Goal: Information Seeking & Learning: Check status

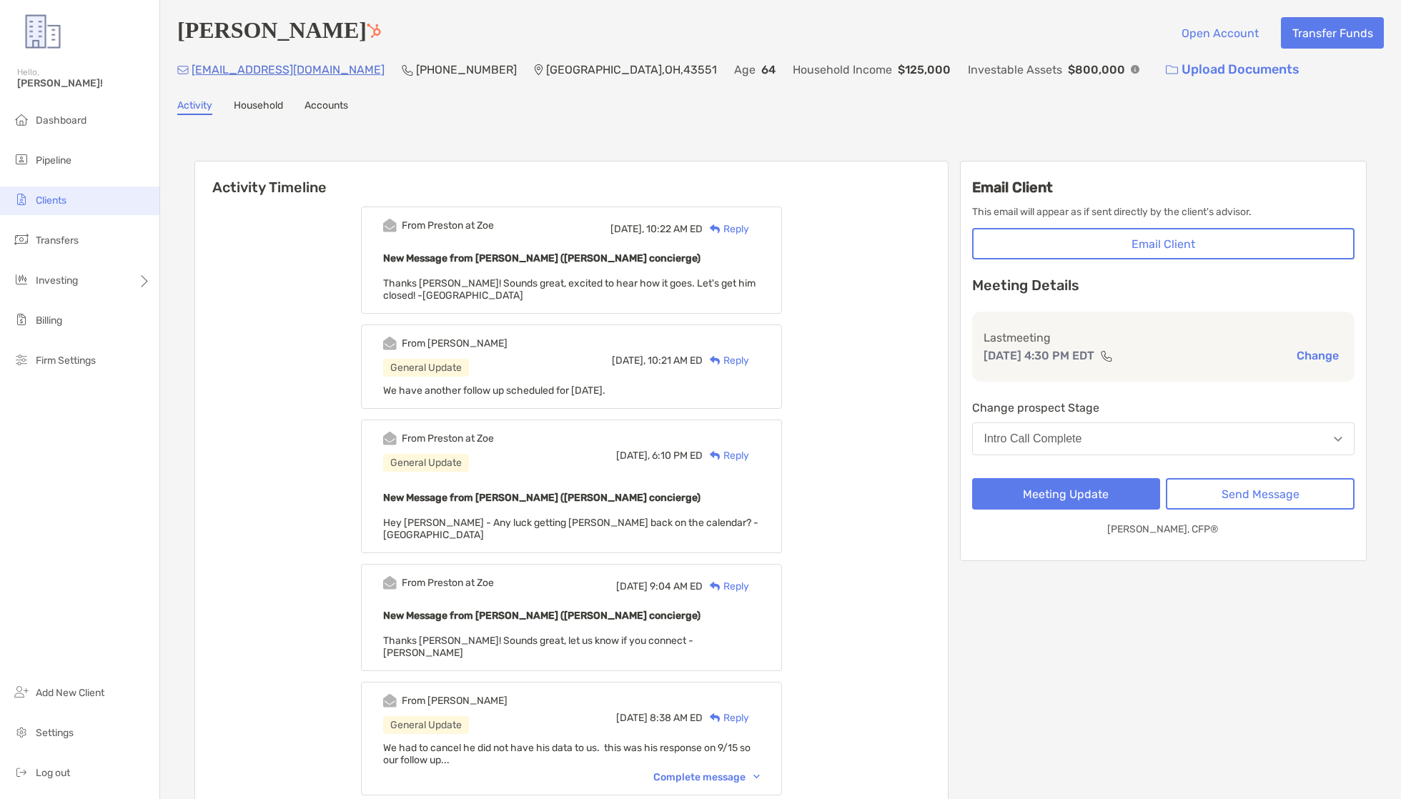
click at [57, 199] on span "Clients" at bounding box center [51, 200] width 31 height 12
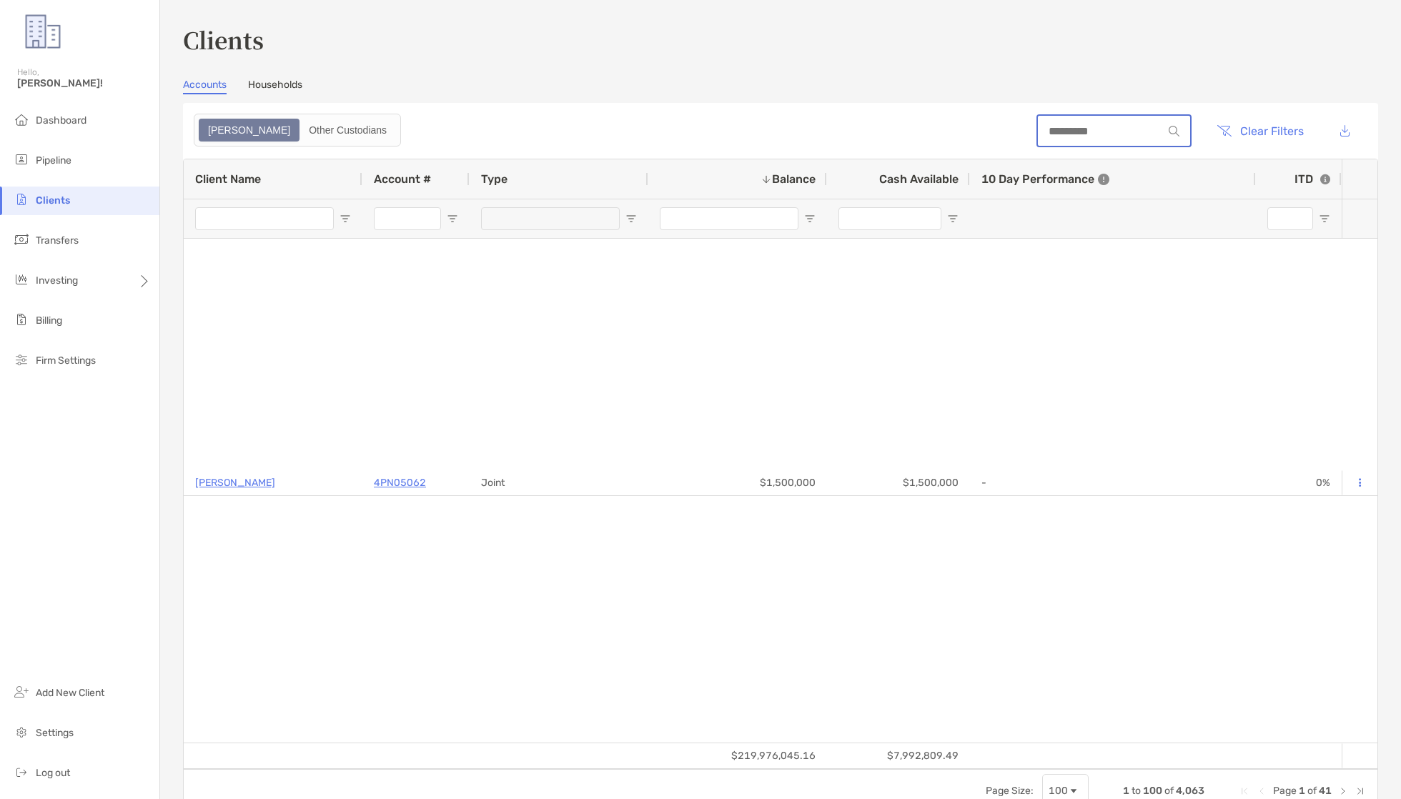
click at [1076, 126] on input at bounding box center [1100, 131] width 125 height 12
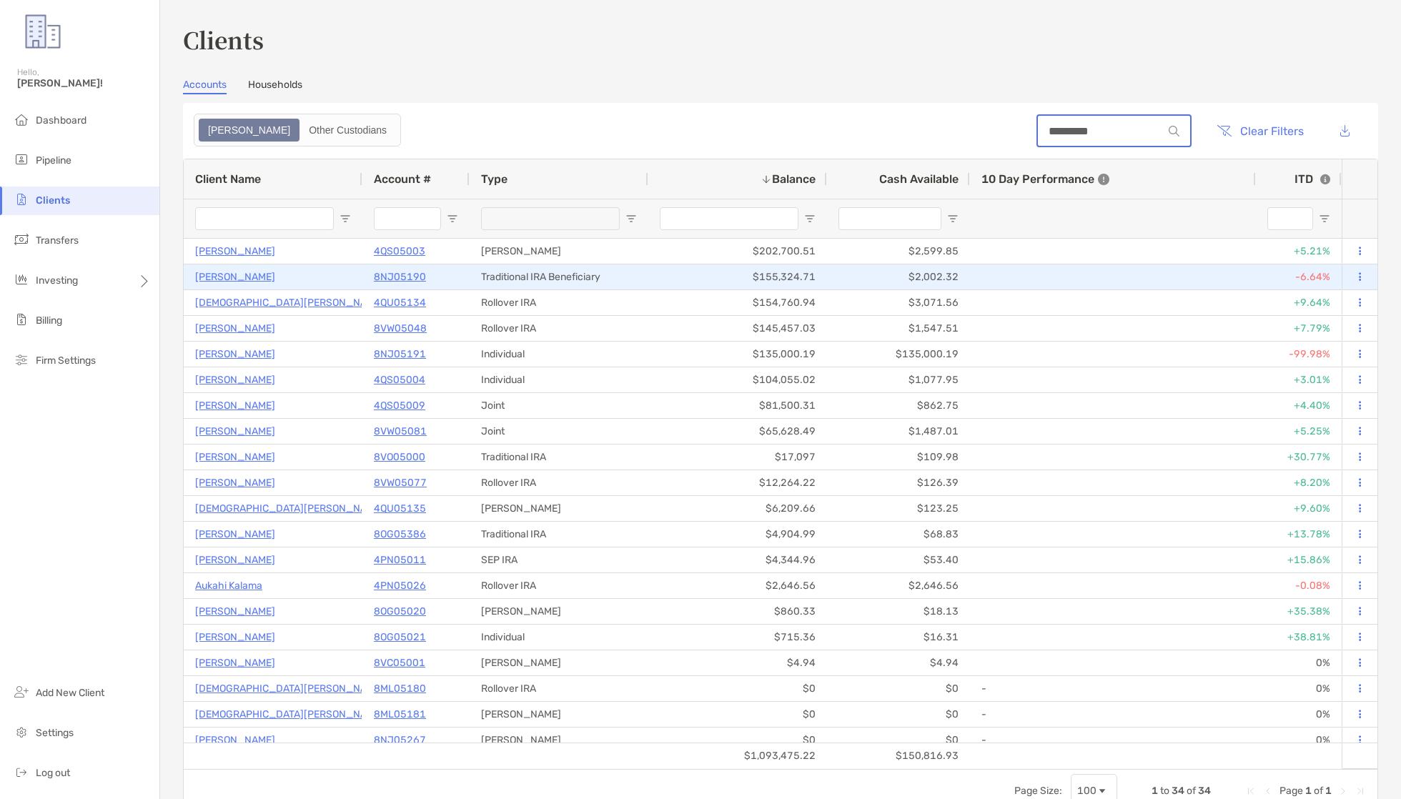
type input "*********"
drag, startPoint x: 401, startPoint y: 276, endPoint x: 430, endPoint y: 286, distance: 30.3
click at [401, 276] on p "8NJ05190" at bounding box center [400, 277] width 52 height 18
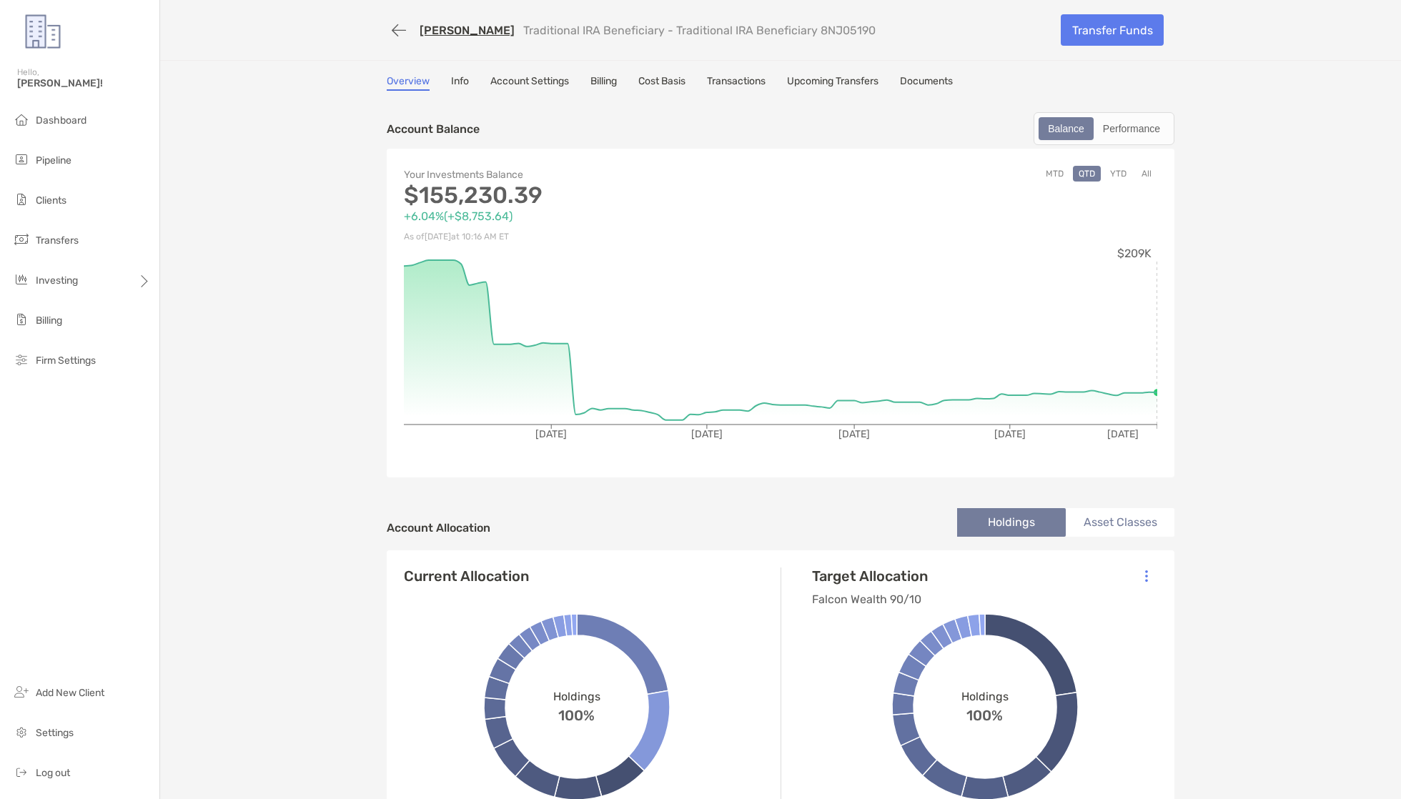
click at [461, 21] on div "[PERSON_NAME] Traditional IRA Beneficiary - Traditional IRA Beneficiary 8NJ05190" at bounding box center [718, 30] width 663 height 26
click at [458, 30] on link "[PERSON_NAME]" at bounding box center [467, 31] width 95 height 14
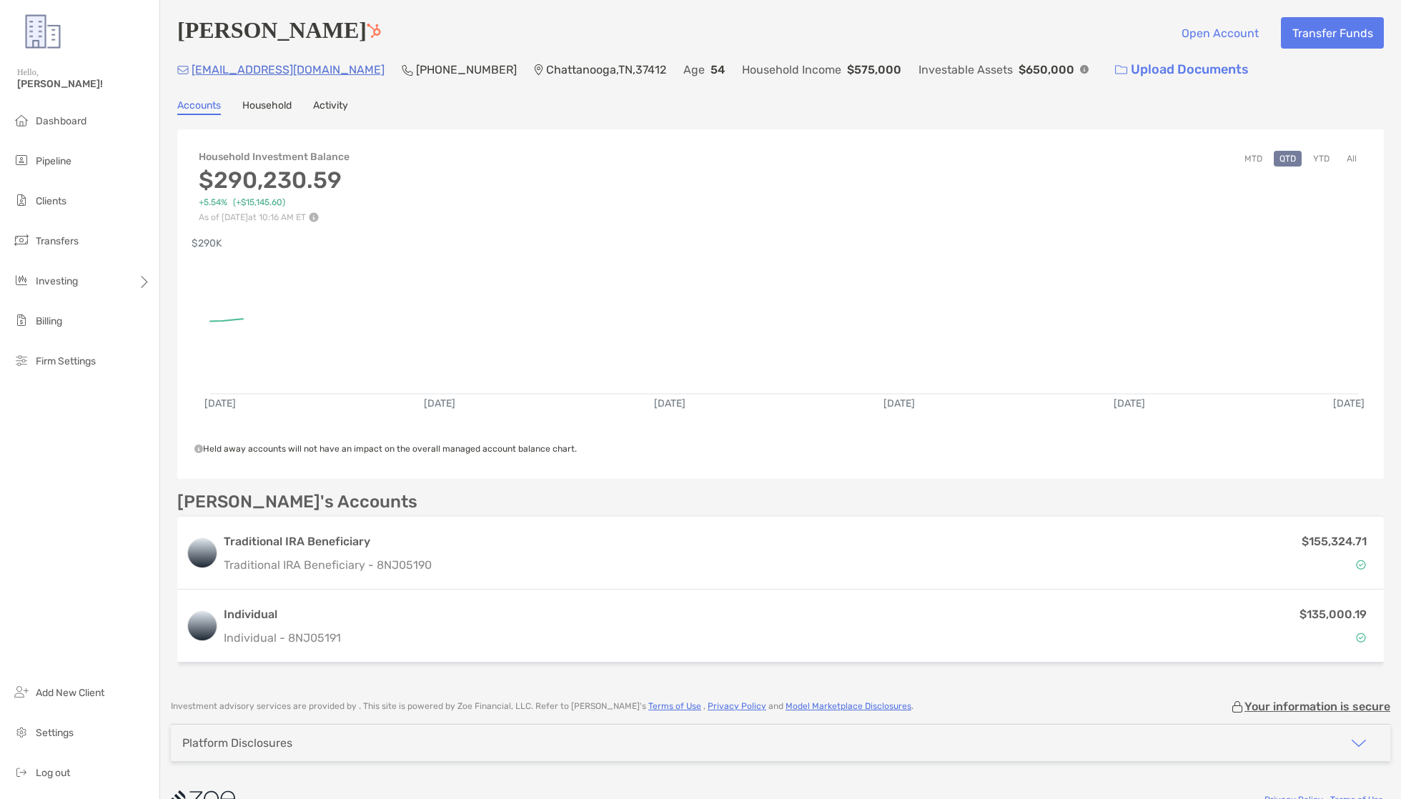
scroll to position [4, 0]
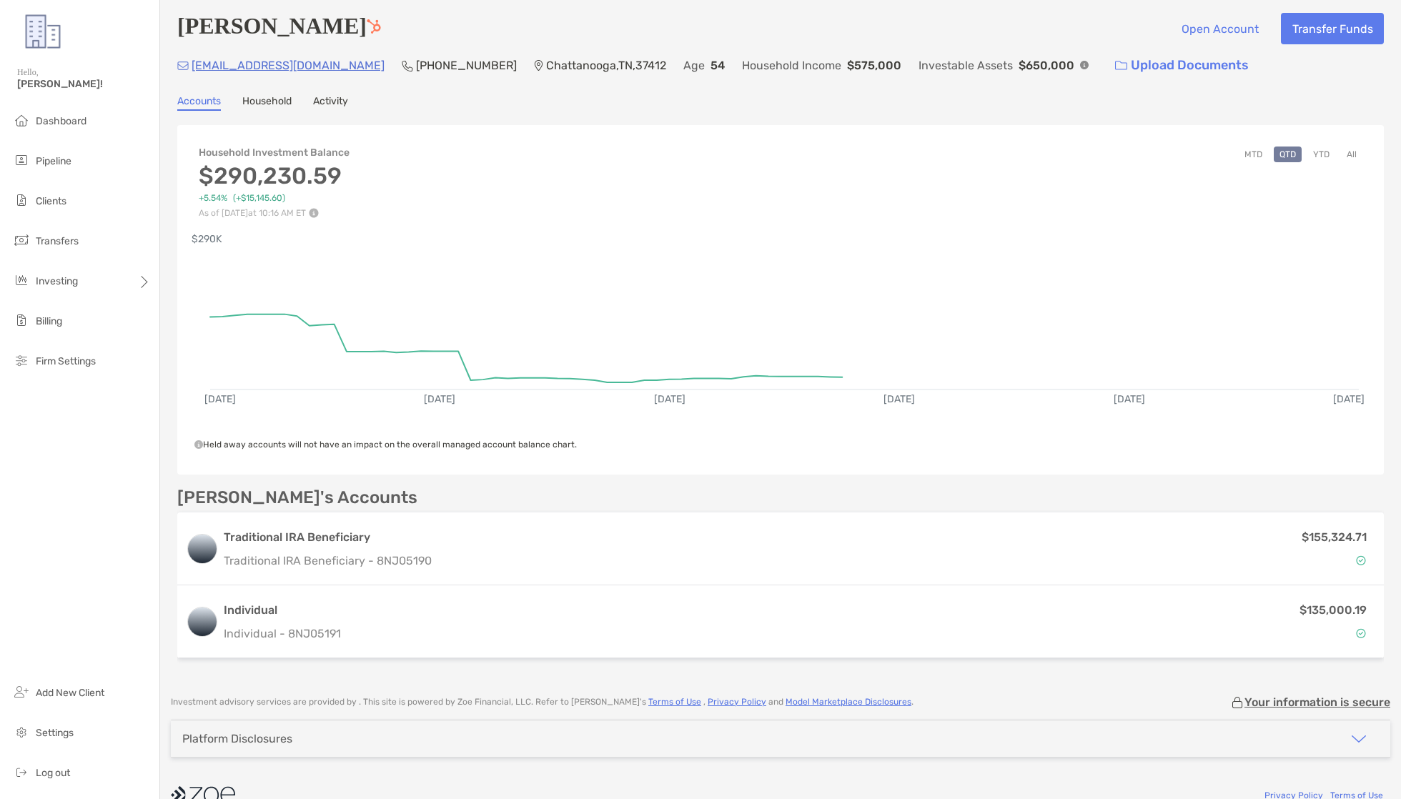
click at [317, 90] on div "Matthew Knudsvig Open Account Transfer Funds mattknudsvig@gmail.com (615) 478-8…" at bounding box center [780, 339] width 1241 height 686
click at [363, 111] on div "Accounts Household Activity" at bounding box center [780, 103] width 1207 height 16
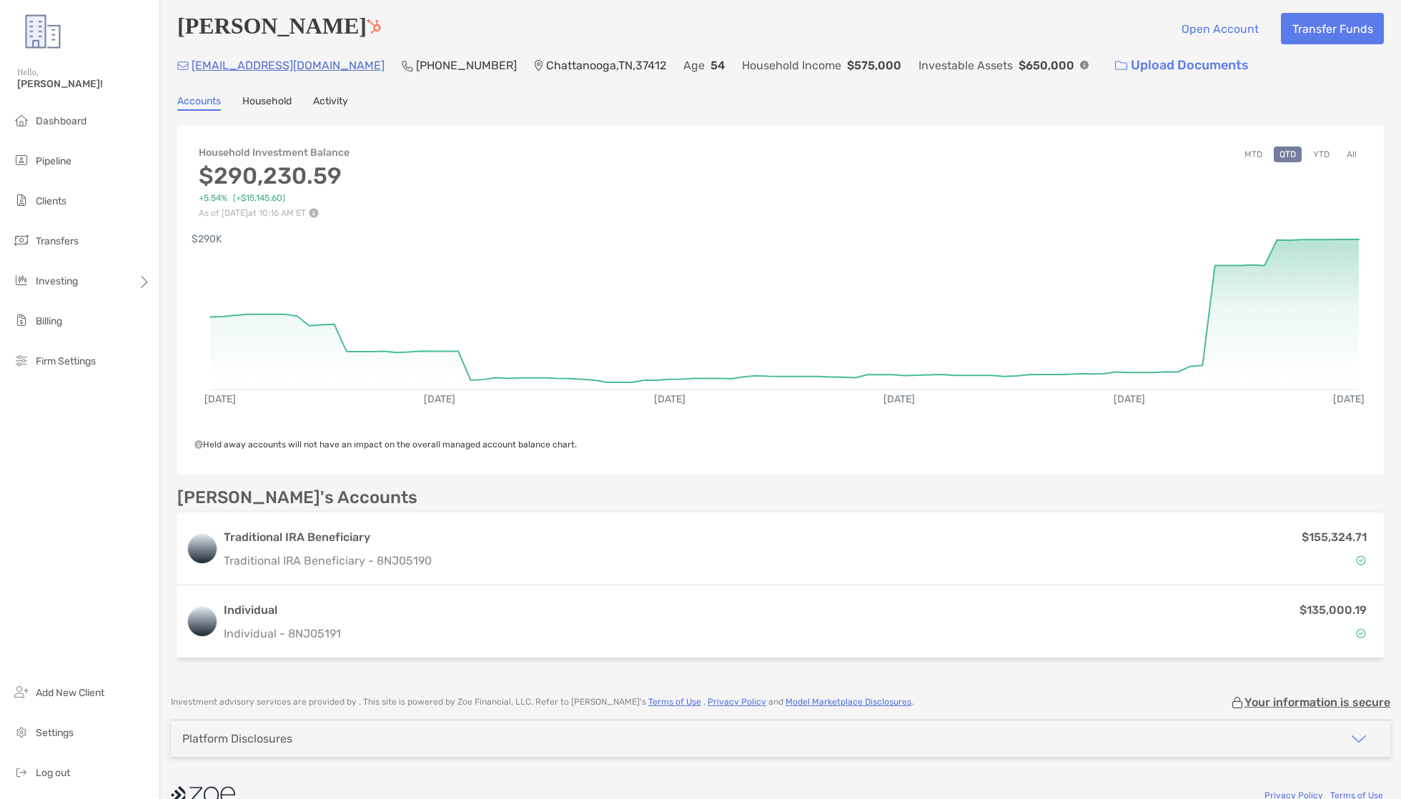
click at [347, 107] on link "Activity" at bounding box center [330, 103] width 35 height 16
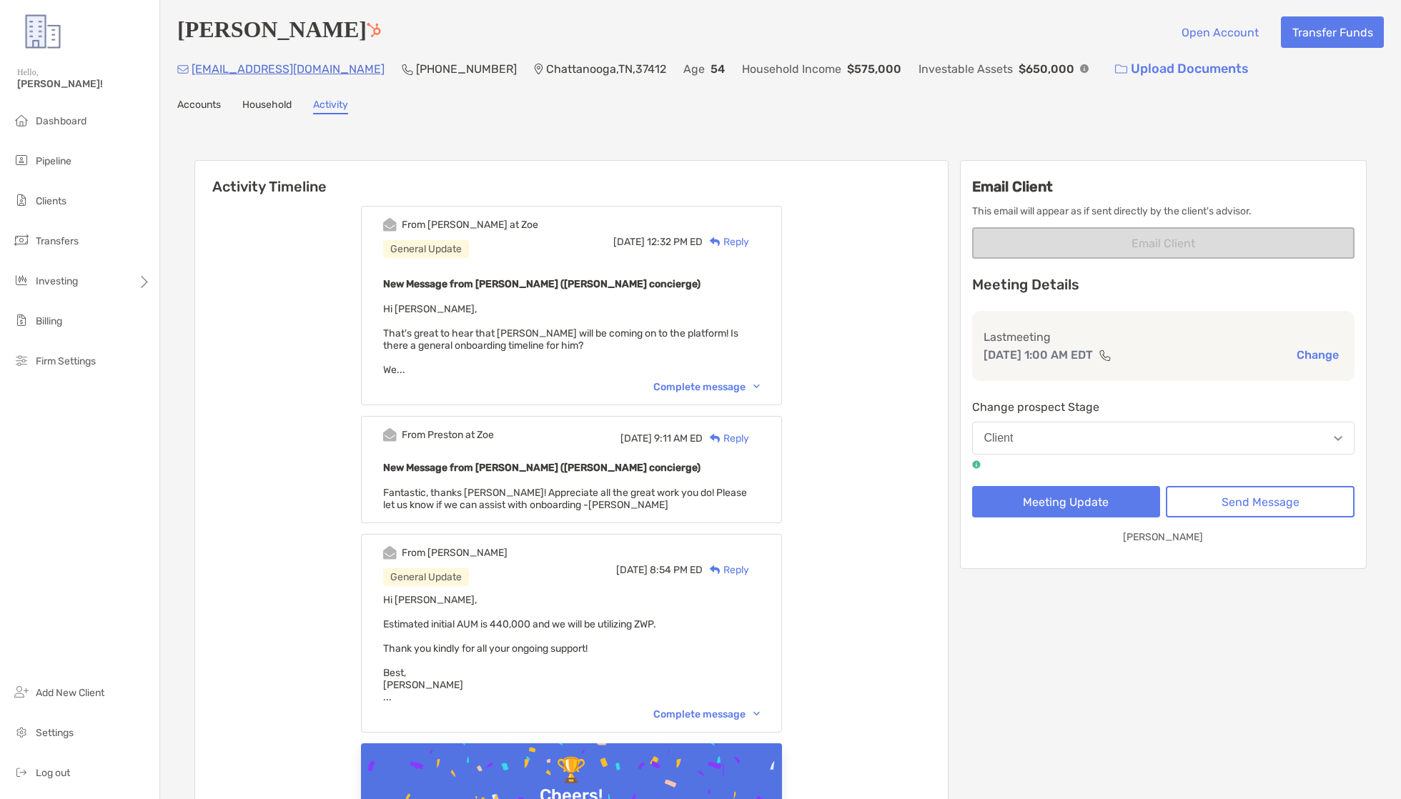
scroll to position [152, 0]
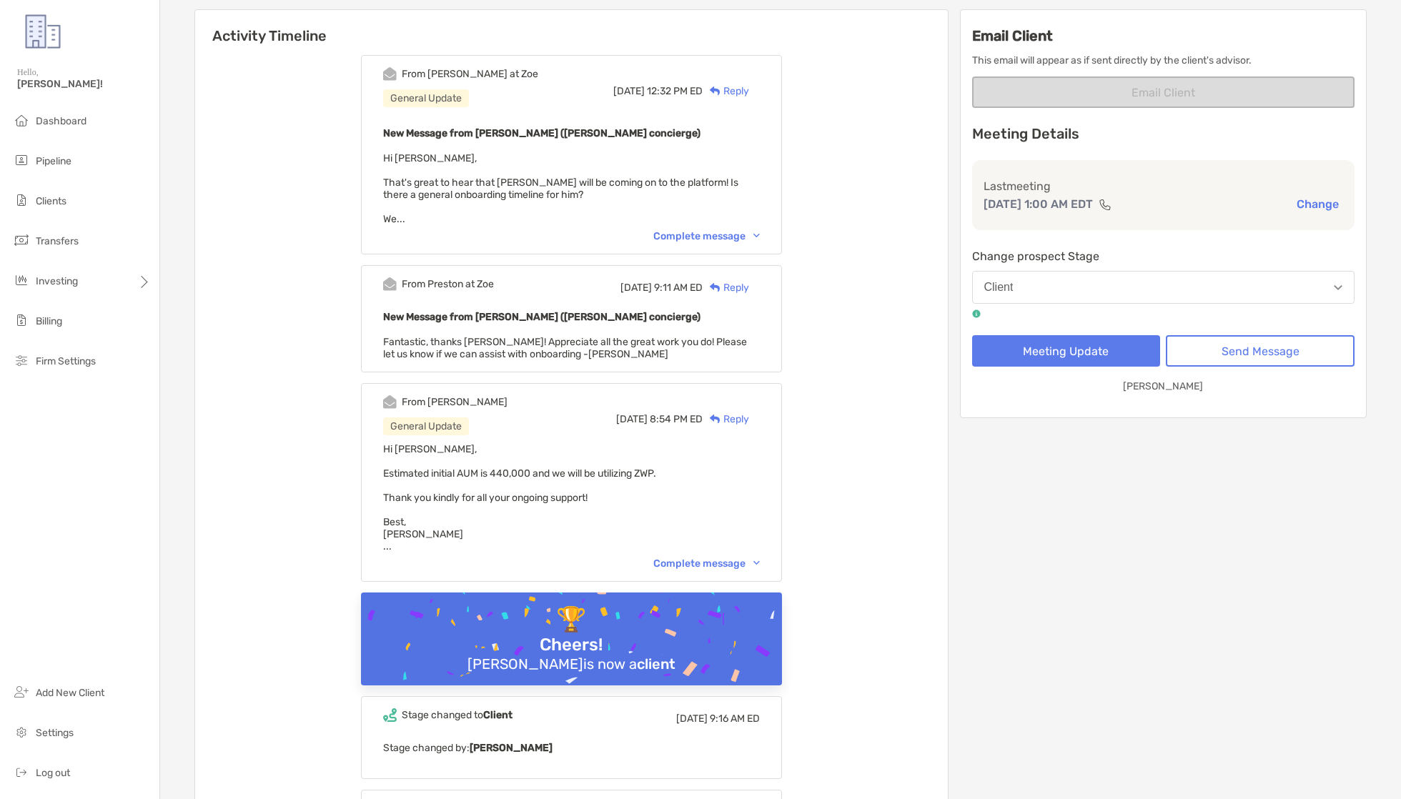
click at [682, 236] on div "Complete message" at bounding box center [706, 236] width 107 height 12
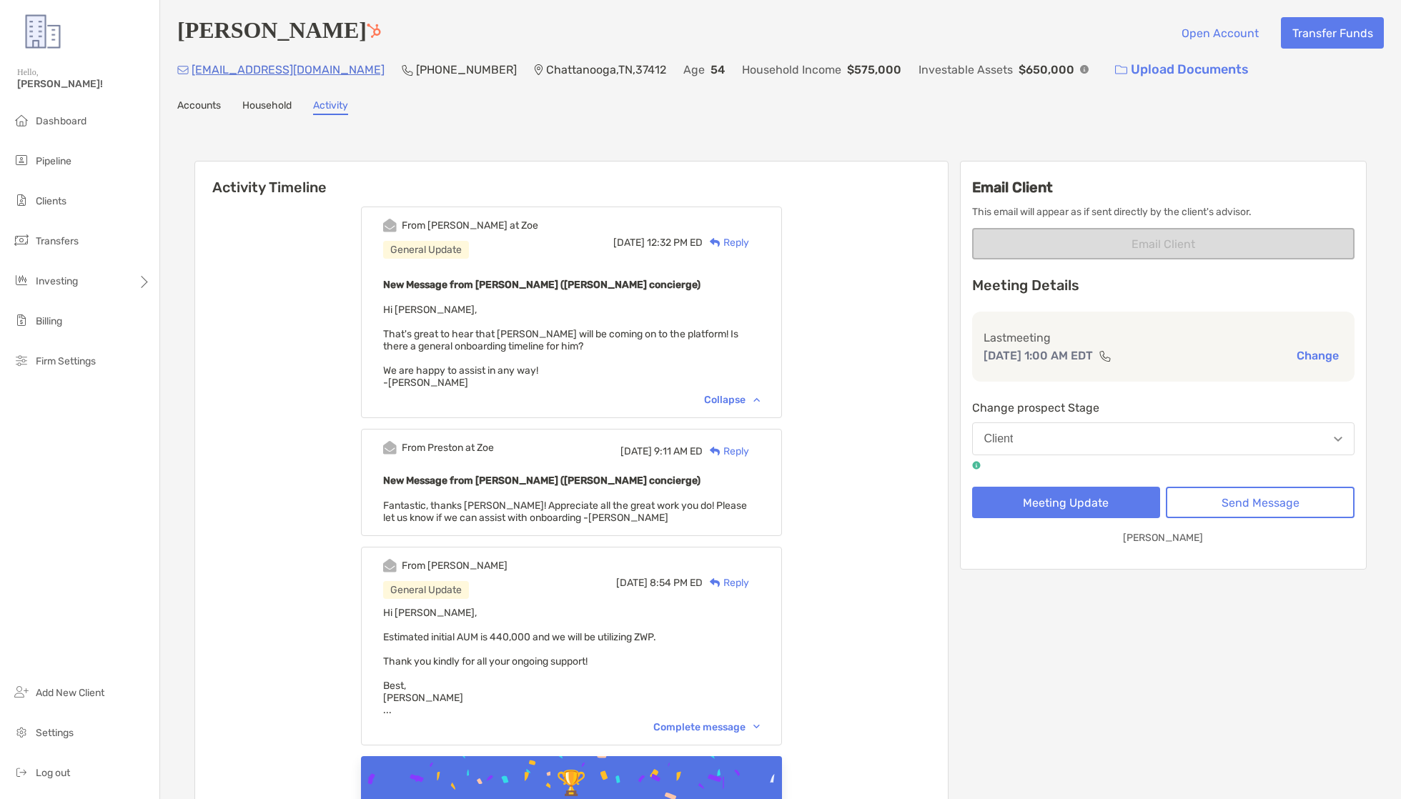
scroll to position [0, 0]
